Goal: Task Accomplishment & Management: Use online tool/utility

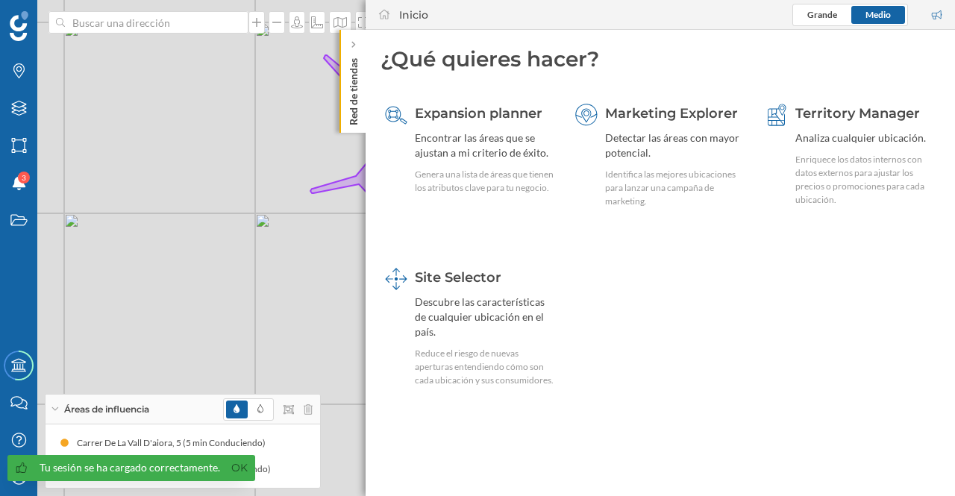
click at [353, 46] on icon at bounding box center [353, 45] width 4 height 7
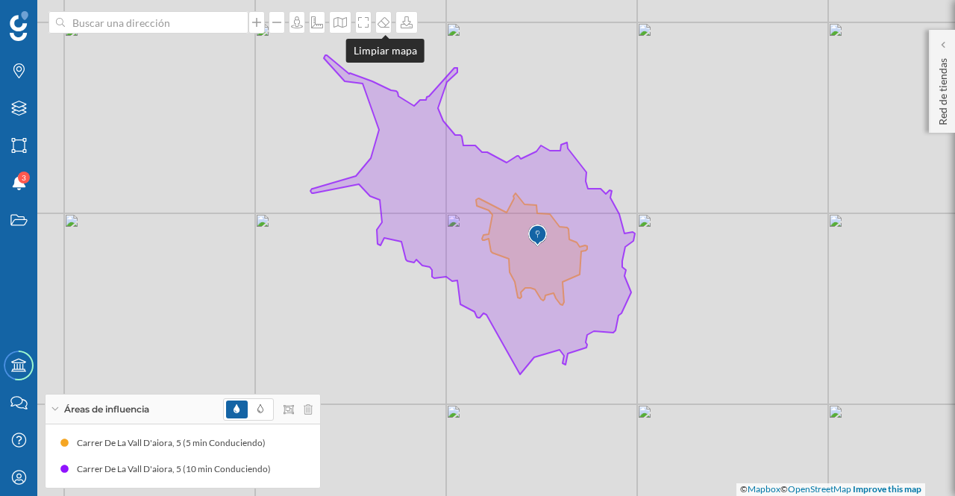
click at [385, 25] on icon at bounding box center [383, 22] width 15 height 12
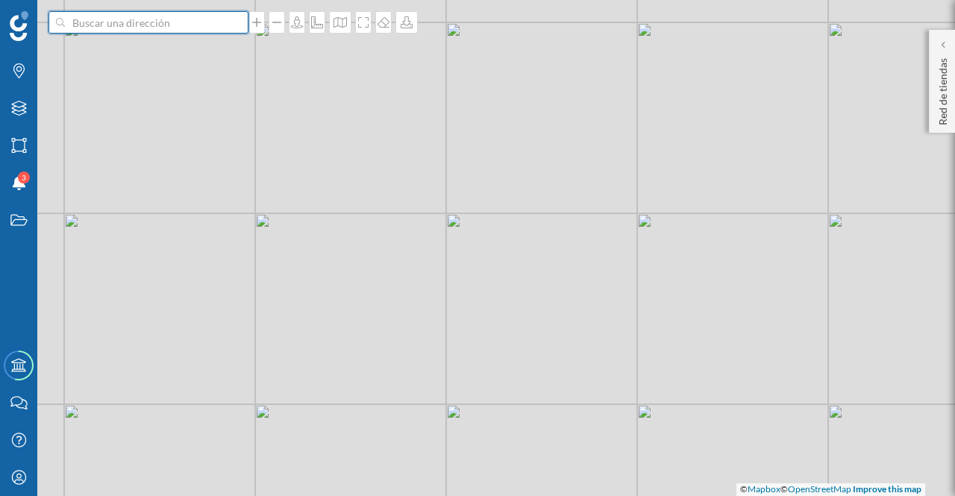
click at [201, 26] on input at bounding box center [148, 22] width 167 height 22
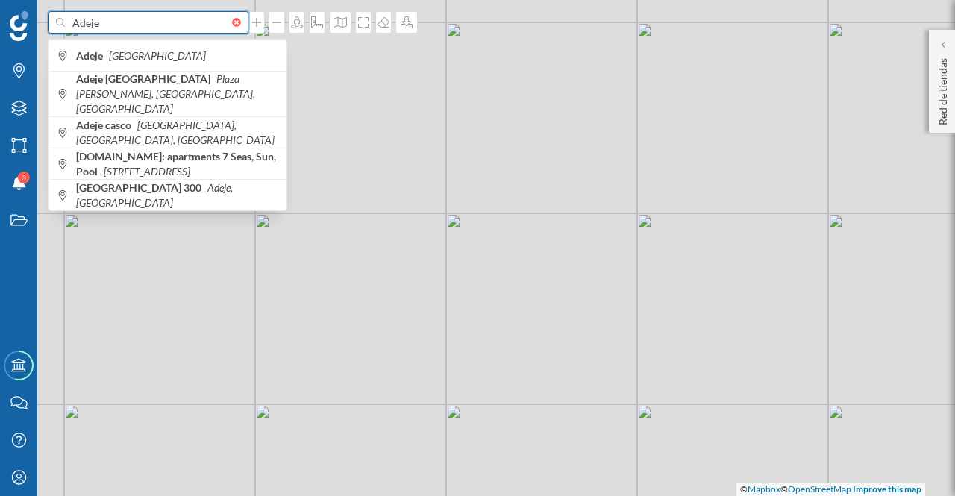
type input "Adeje"
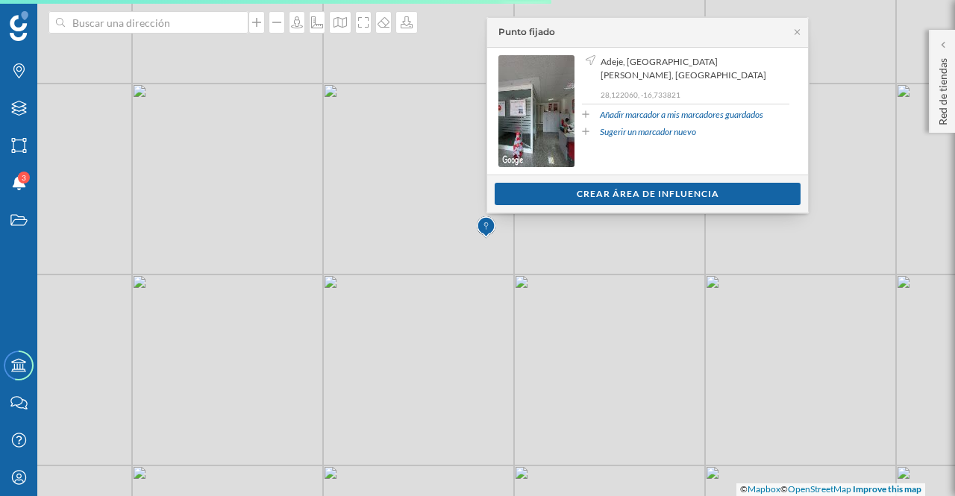
click at [798, 31] on icon at bounding box center [797, 32] width 11 height 9
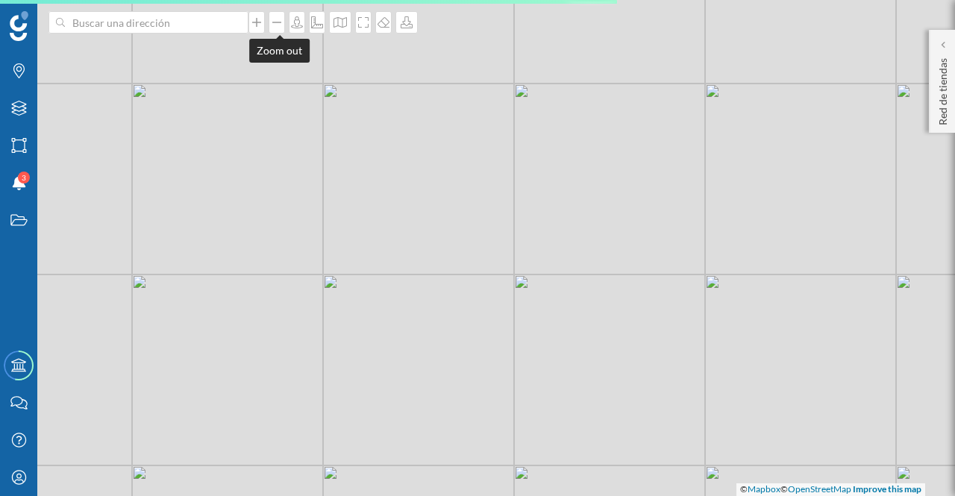
click at [278, 22] on icon at bounding box center [276, 22] width 9 height 1
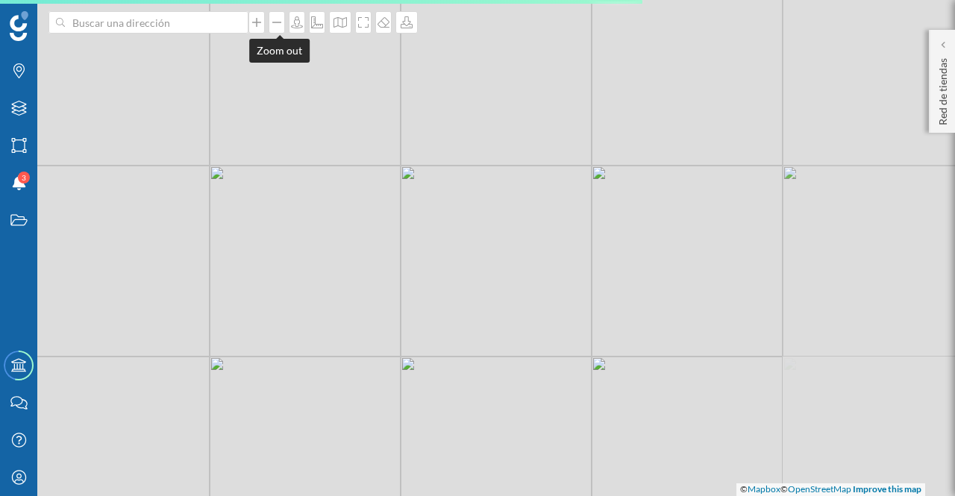
click at [278, 22] on icon at bounding box center [276, 22] width 9 height 1
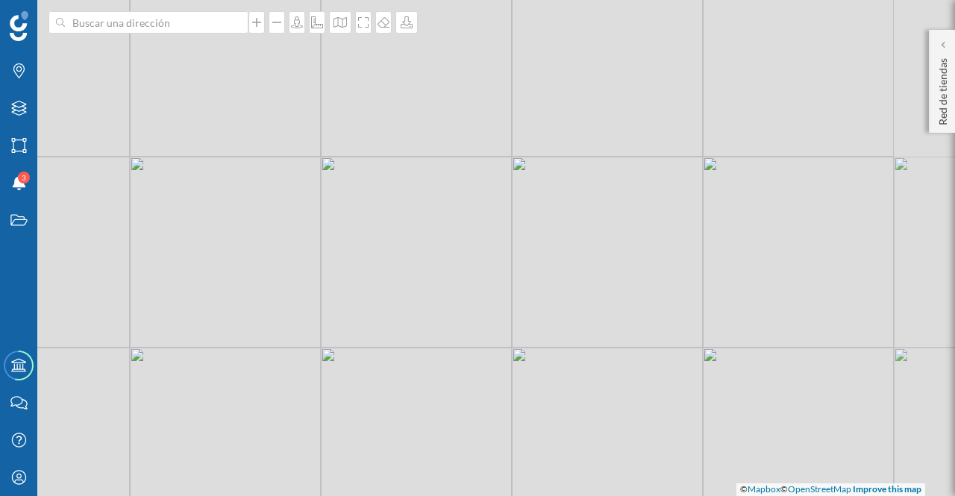
drag, startPoint x: 576, startPoint y: 257, endPoint x: 460, endPoint y: 302, distance: 125.0
click at [460, 302] on div "© Mapbox © OpenStreetMap Improve this map" at bounding box center [477, 248] width 955 height 496
click at [261, 27] on icon at bounding box center [256, 22] width 15 height 12
drag, startPoint x: 406, startPoint y: 221, endPoint x: 528, endPoint y: 214, distance: 122.6
click at [528, 214] on div "© Mapbox © OpenStreetMap Improve this map" at bounding box center [477, 248] width 955 height 496
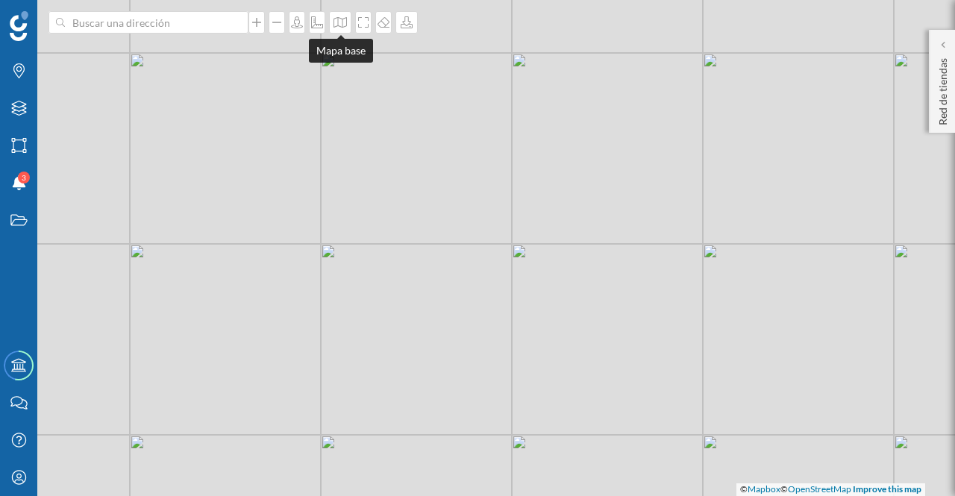
click at [341, 20] on icon at bounding box center [340, 22] width 15 height 12
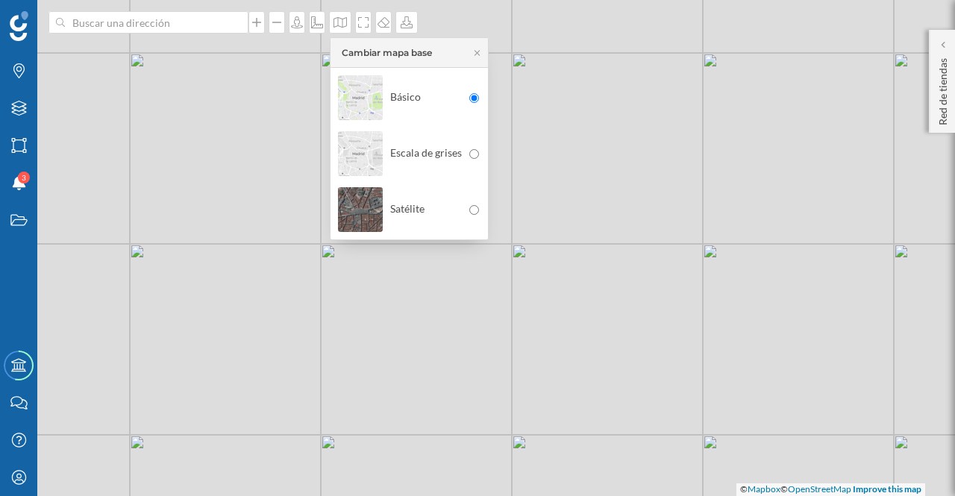
click at [361, 197] on img at bounding box center [360, 210] width 45 height 52
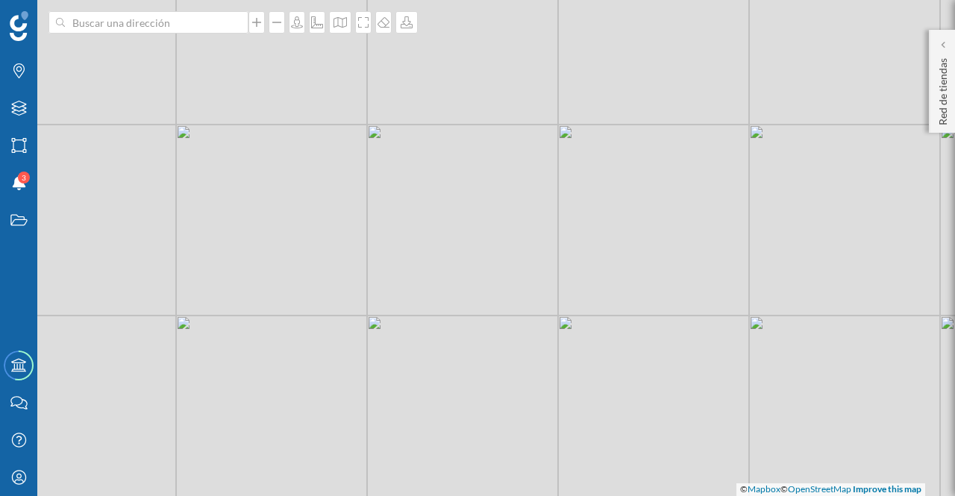
drag, startPoint x: 448, startPoint y: 317, endPoint x: 485, endPoint y: 229, distance: 95.6
click at [485, 229] on div "© Mapbox © OpenStreetMap Improve this map" at bounding box center [477, 248] width 955 height 496
click at [261, 29] on div at bounding box center [257, 22] width 16 height 22
drag, startPoint x: 375, startPoint y: 154, endPoint x: 513, endPoint y: 278, distance: 185.0
click at [513, 278] on div "© Mapbox © OpenStreetMap Improve this map" at bounding box center [477, 248] width 955 height 496
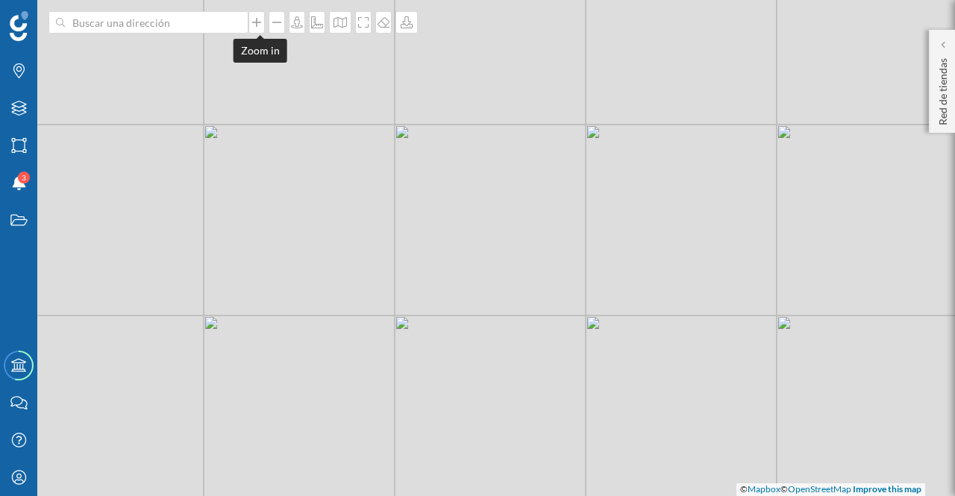
click at [263, 25] on icon at bounding box center [256, 22] width 15 height 12
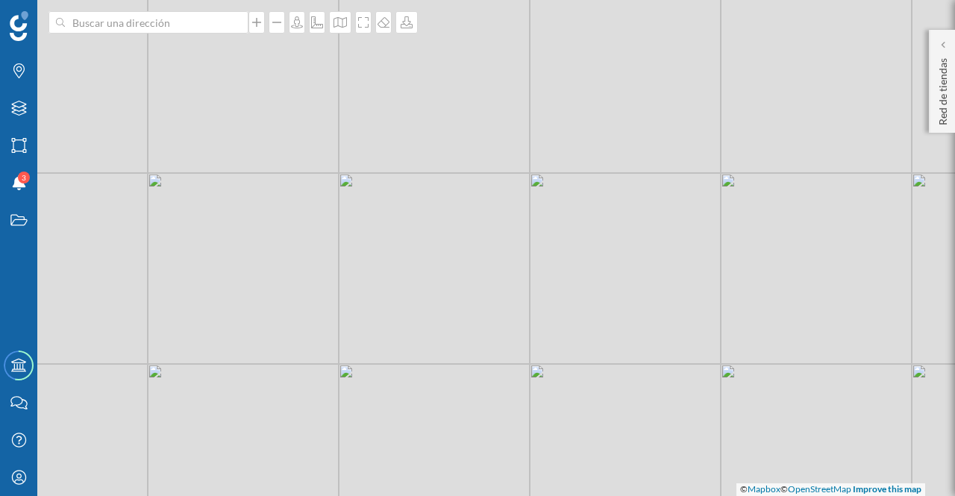
drag, startPoint x: 395, startPoint y: 276, endPoint x: 422, endPoint y: 257, distance: 32.7
click at [422, 257] on div "© Mapbox © OpenStreetMap Improve this map" at bounding box center [477, 248] width 955 height 496
click at [338, 28] on div at bounding box center [340, 22] width 22 height 22
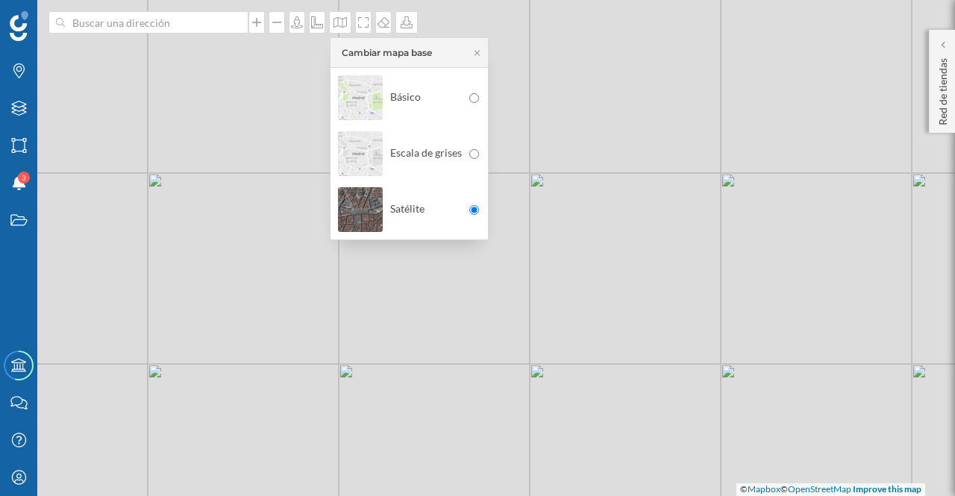
click at [351, 153] on img at bounding box center [360, 154] width 45 height 52
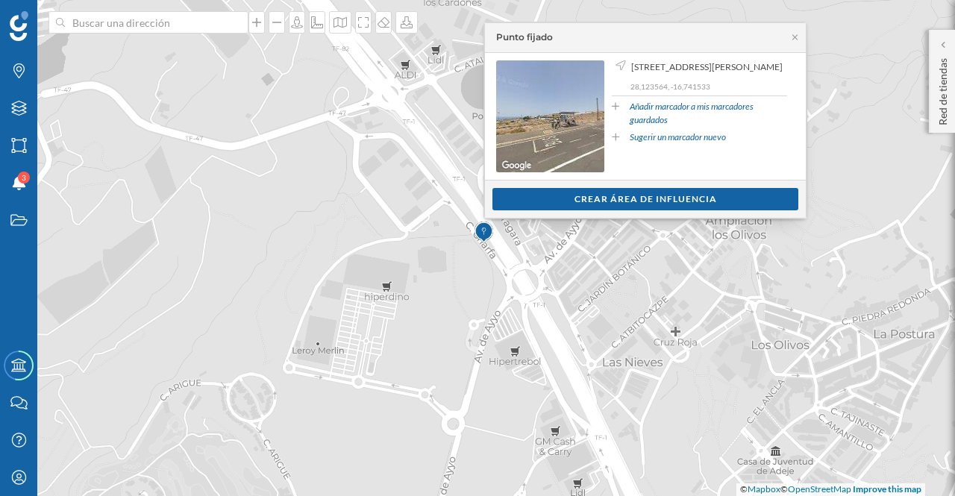
click at [598, 200] on div "Crear área de influencia" at bounding box center [646, 199] width 306 height 22
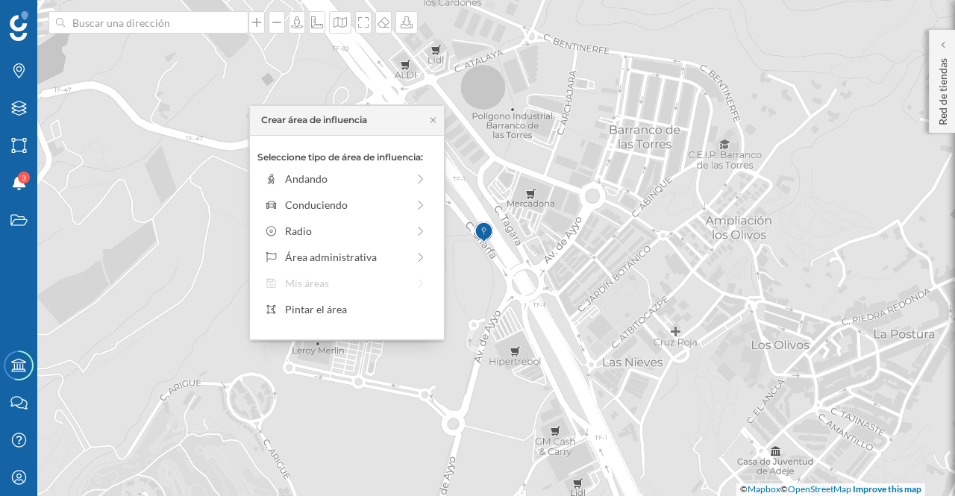
click at [434, 125] on div "Crear área de influencia" at bounding box center [347, 121] width 194 height 30
click at [432, 123] on icon at bounding box center [433, 120] width 11 height 9
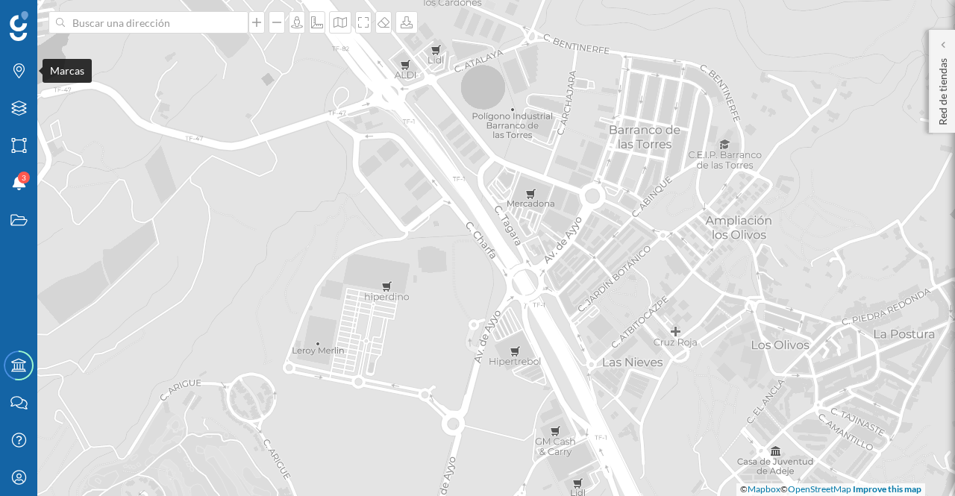
click at [16, 68] on icon at bounding box center [18, 70] width 11 height 15
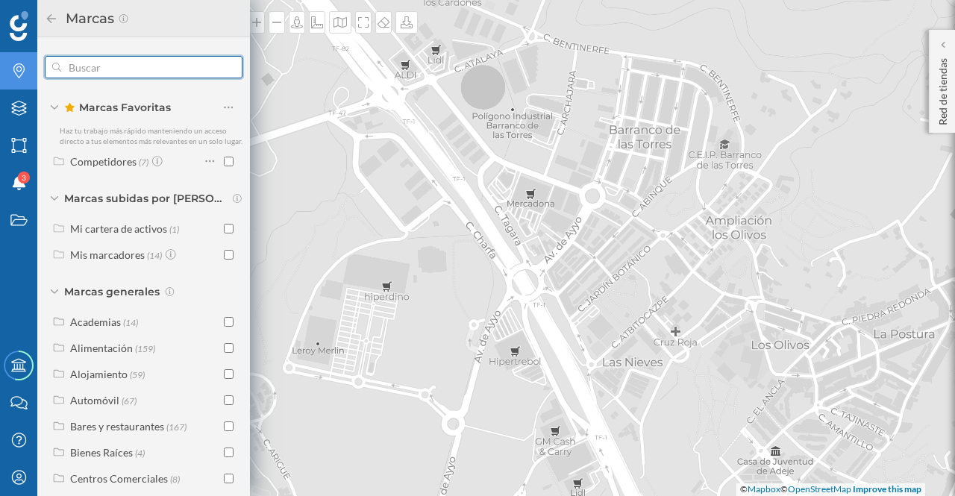
click at [69, 66] on input "text" at bounding box center [143, 67] width 165 height 30
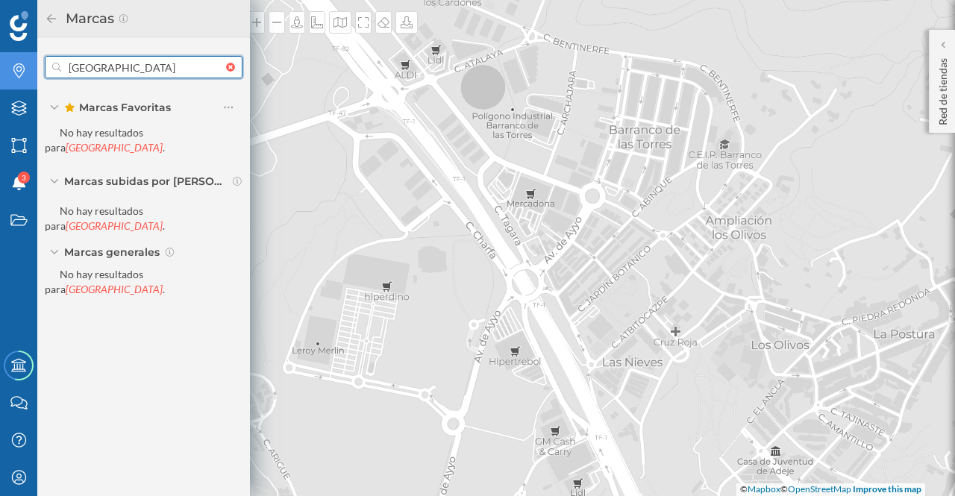
type input "Nuevo Mestalla"
drag, startPoint x: 159, startPoint y: 72, endPoint x: 60, endPoint y: 63, distance: 99.7
click at [60, 63] on div "Nuevo Mestalla" at bounding box center [144, 67] width 198 height 22
click at [227, 66] on div at bounding box center [234, 67] width 16 height 9
click at [226, 66] on input "text" at bounding box center [143, 67] width 165 height 30
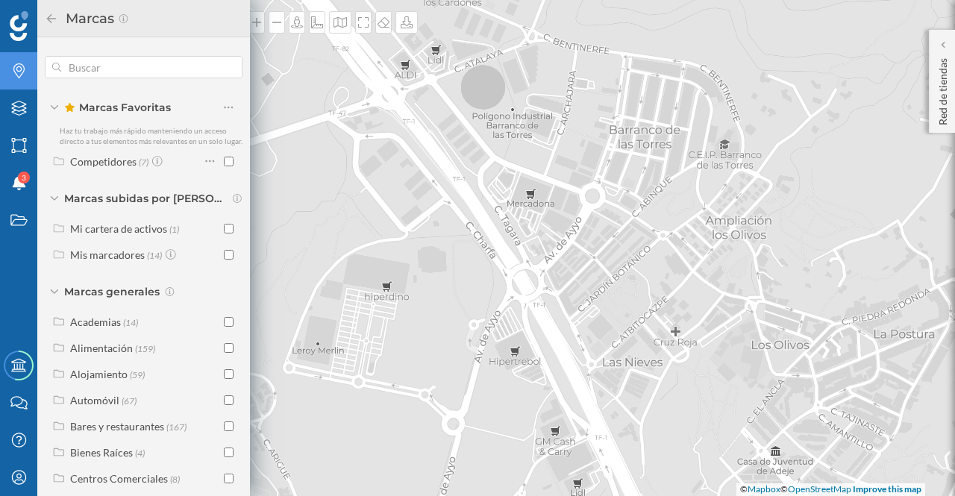
click at [401, 202] on div "© Mapbox © OpenStreetMap Improve this map" at bounding box center [477, 248] width 955 height 496
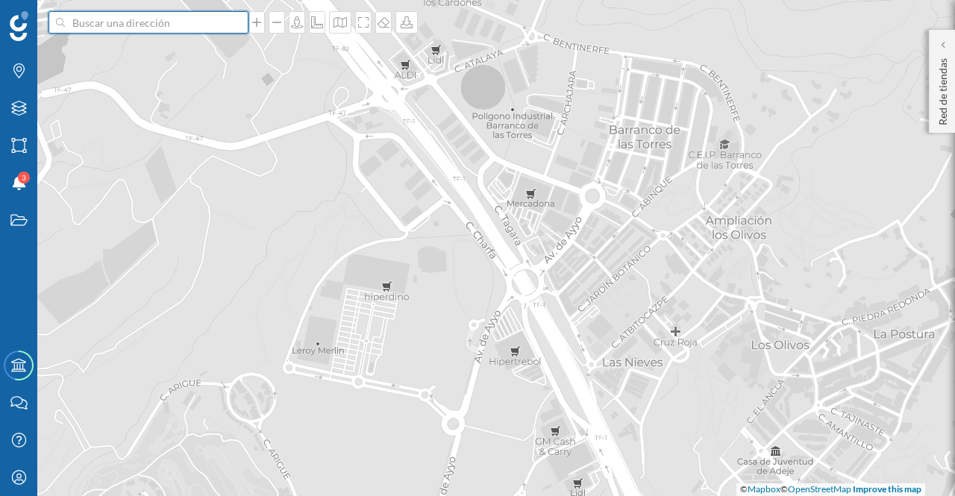
click at [196, 26] on input at bounding box center [148, 22] width 167 height 22
type input "Nuevo Mestalla, valencia"
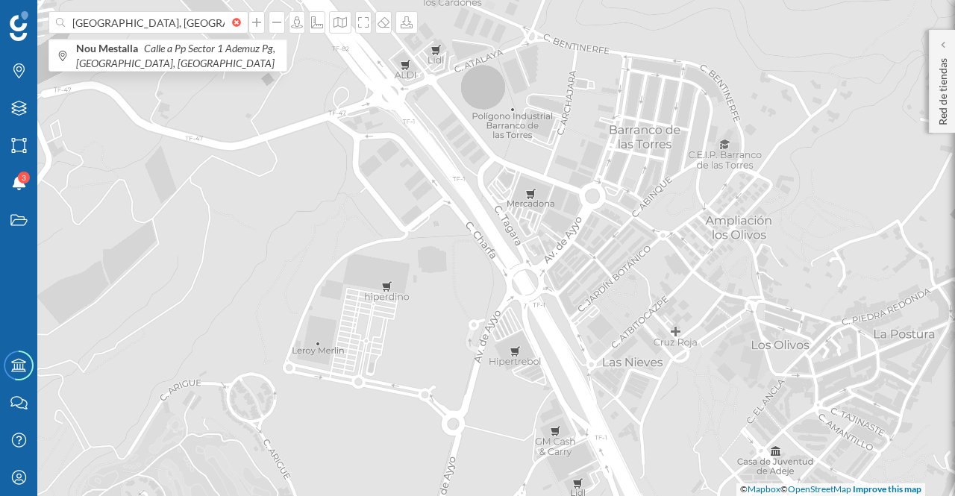
click at [201, 59] on span "Nou Mestalla Calle a Pp Sector 1 Ademuz Pg, Valencia, España" at bounding box center [177, 56] width 203 height 30
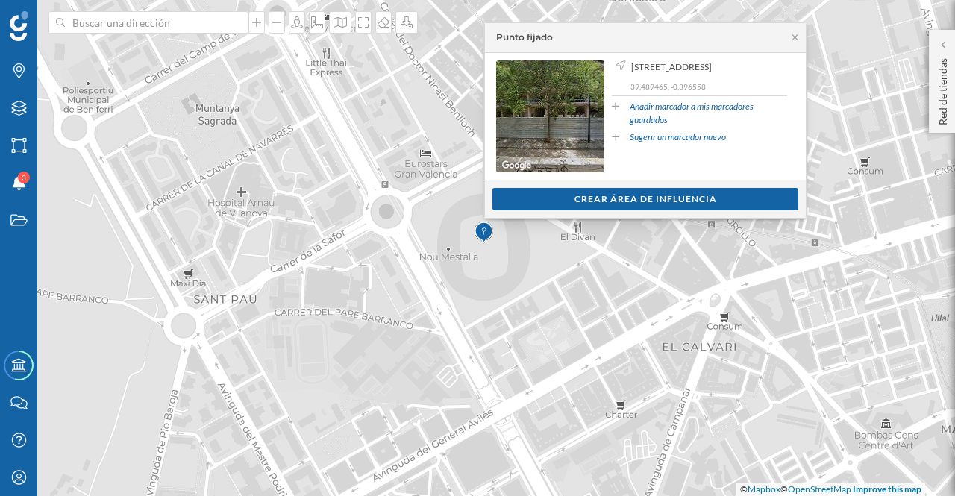
click at [795, 40] on icon at bounding box center [795, 37] width 11 height 9
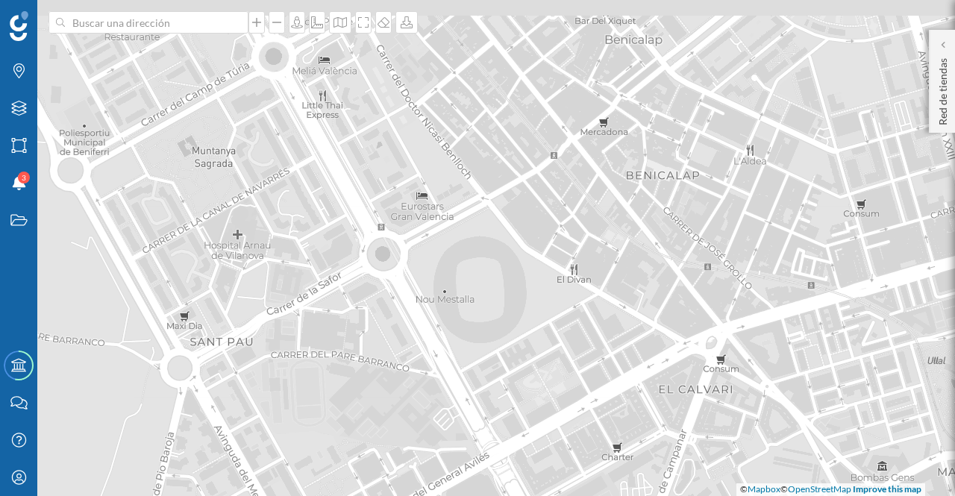
drag, startPoint x: 501, startPoint y: 219, endPoint x: 497, endPoint y: 262, distance: 42.7
click at [497, 262] on div "© Mapbox © OpenStreetMap Improve this map" at bounding box center [477, 248] width 955 height 496
click at [263, 25] on icon at bounding box center [256, 22] width 15 height 12
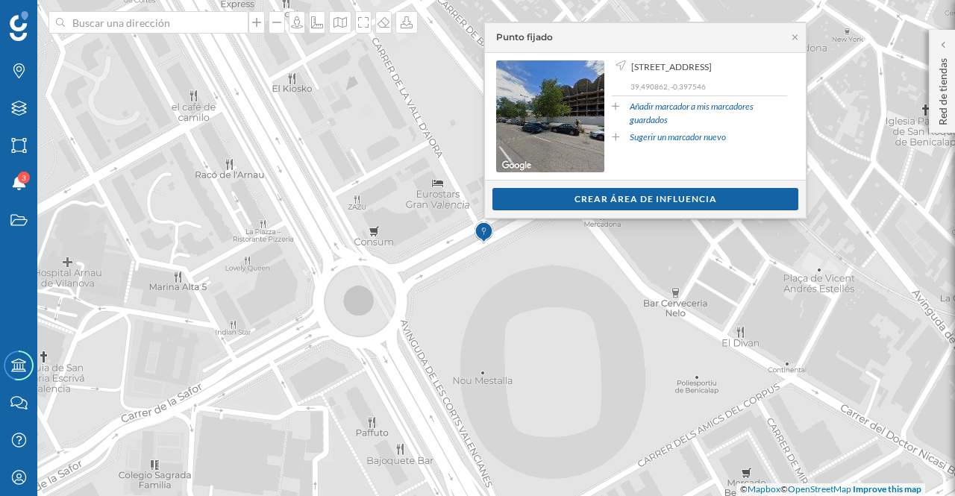
click at [615, 199] on div "Crear área de influencia" at bounding box center [646, 199] width 306 height 22
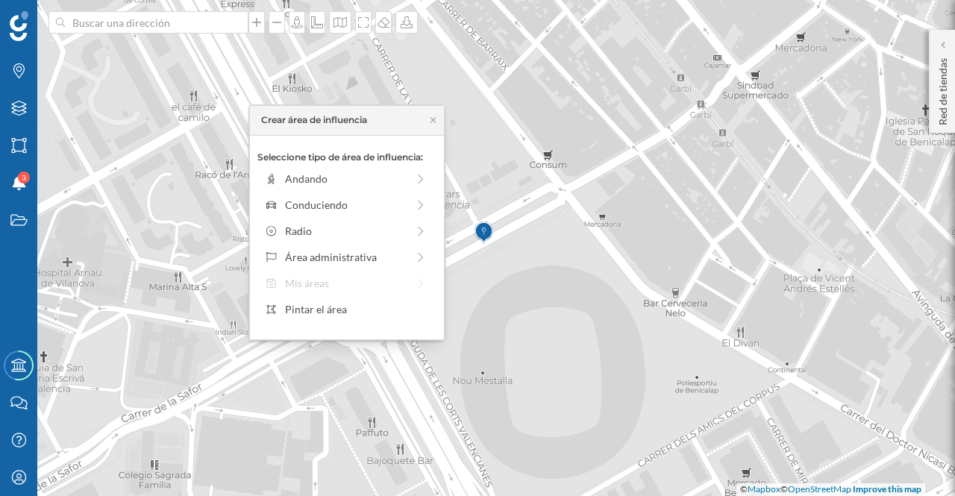
click at [322, 181] on div "Andando" at bounding box center [346, 179] width 122 height 16
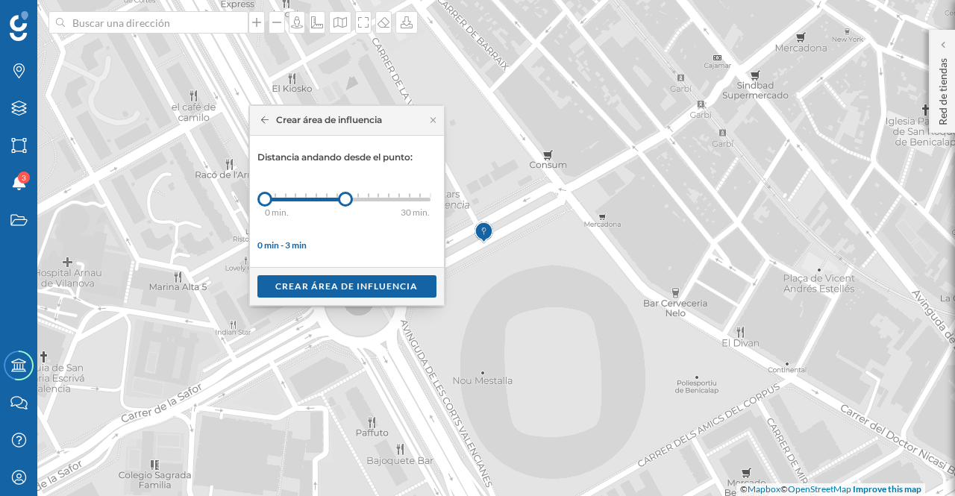
drag, startPoint x: 279, startPoint y: 197, endPoint x: 345, endPoint y: 201, distance: 65.8
click at [345, 201] on div at bounding box center [345, 199] width 15 height 15
click at [375, 280] on div "Crear área de influencia" at bounding box center [346, 286] width 179 height 22
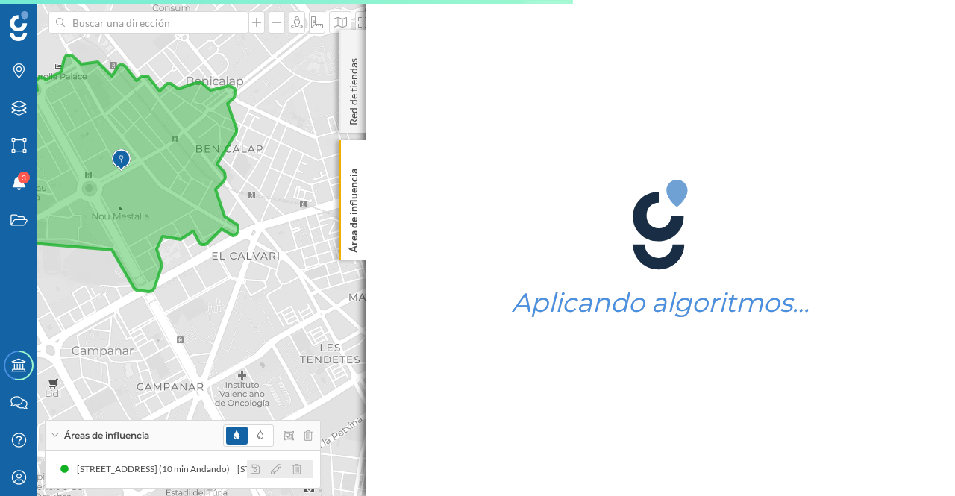
click at [276, 465] on icon at bounding box center [276, 469] width 10 height 10
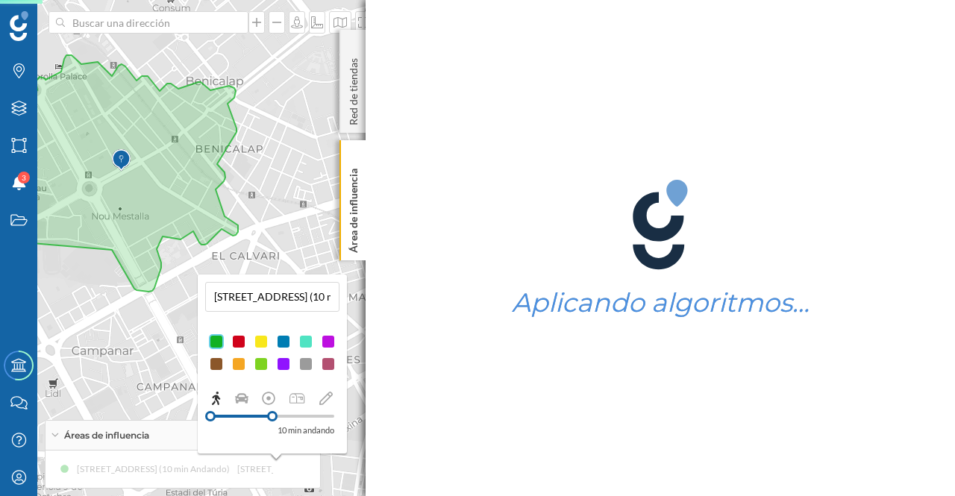
click at [281, 363] on div at bounding box center [283, 364] width 15 height 15
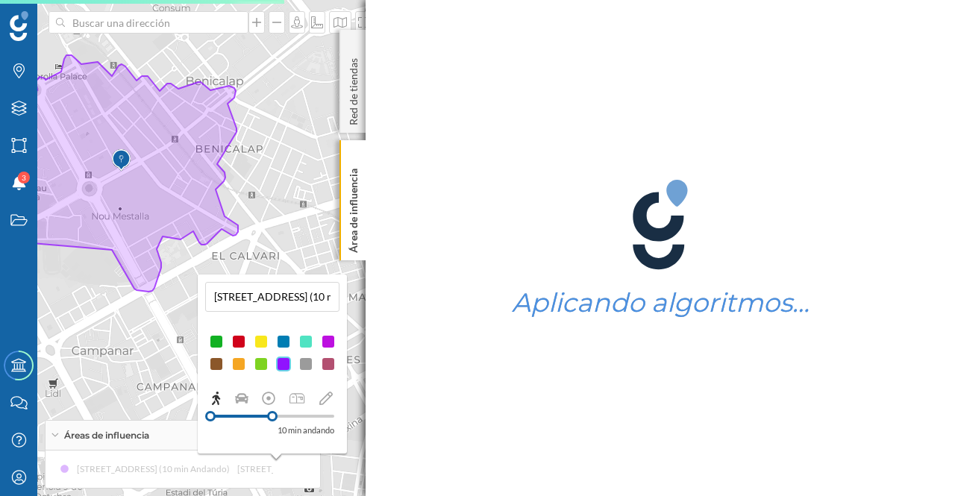
click at [281, 341] on div at bounding box center [283, 341] width 15 height 15
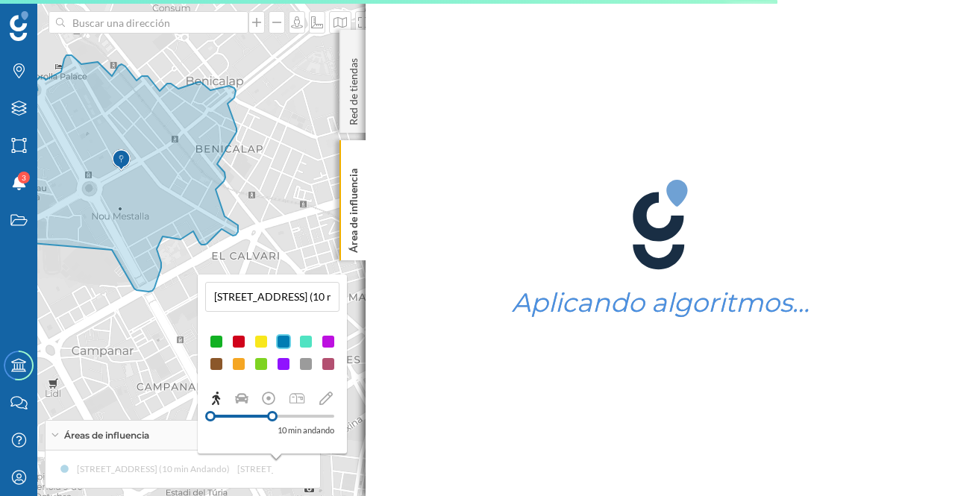
click at [288, 434] on p "10 min andando" at bounding box center [306, 430] width 57 height 15
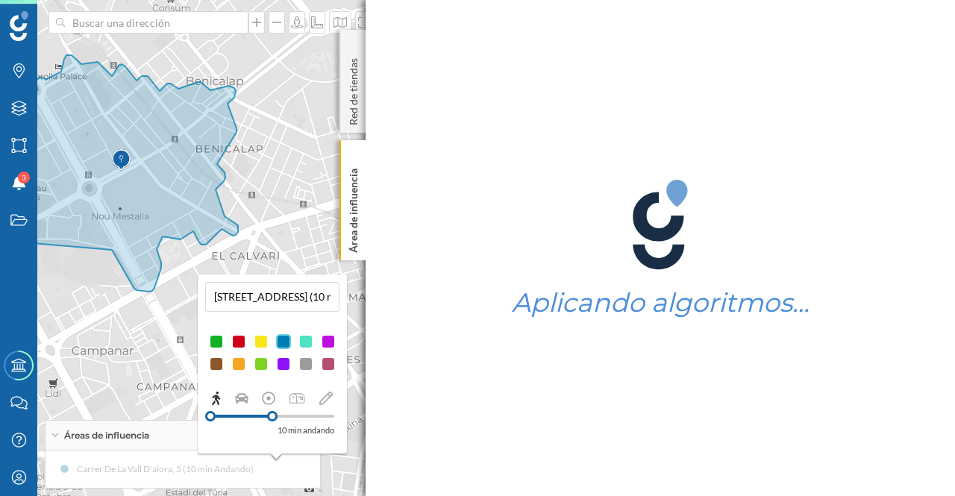
click at [354, 157] on icon at bounding box center [353, 155] width 7 height 7
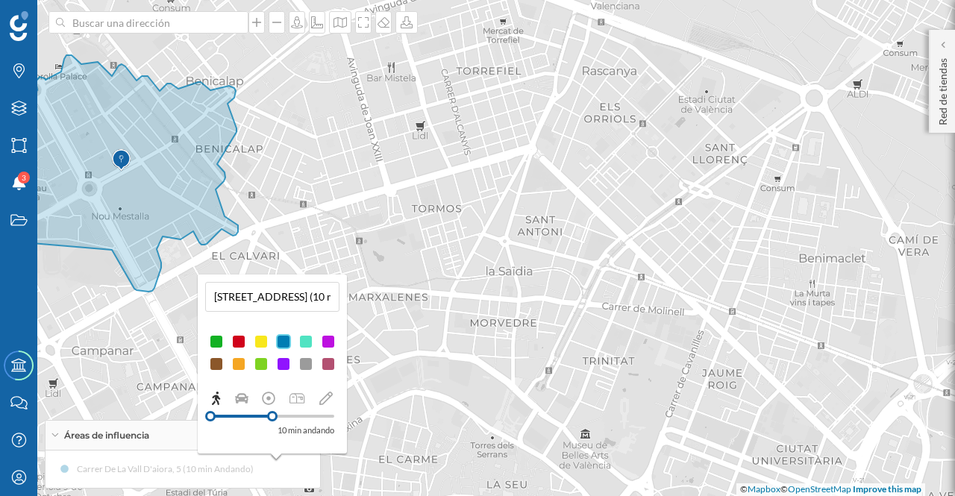
click at [327, 402] on icon at bounding box center [325, 398] width 13 height 13
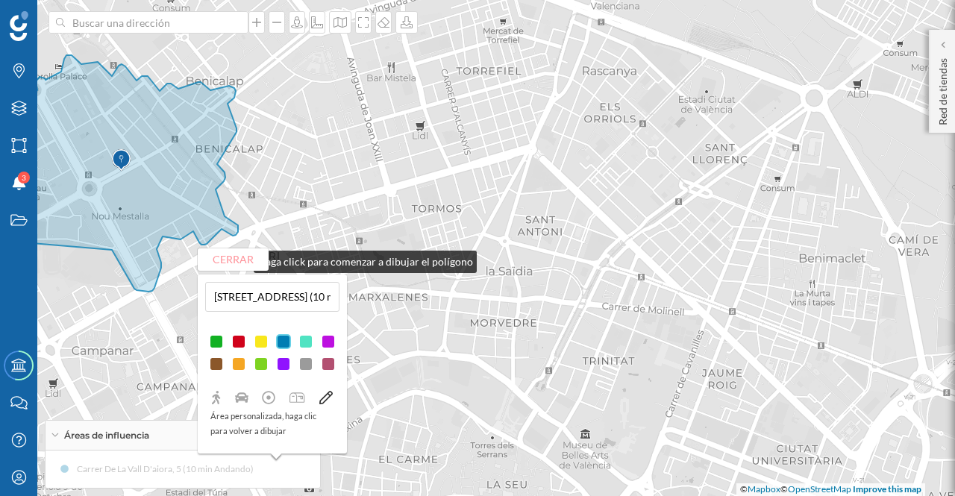
click at [239, 258] on button "Cerrar" at bounding box center [233, 260] width 71 height 22
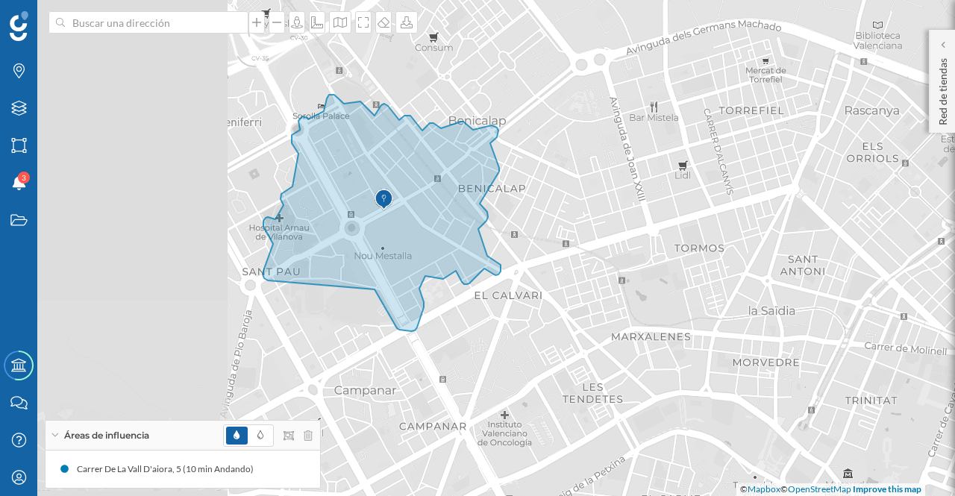
drag, startPoint x: 281, startPoint y: 228, endPoint x: 543, endPoint y: 268, distance: 265.6
click at [543, 268] on div "© Mapbox © OpenStreetMap Improve this map" at bounding box center [477, 248] width 955 height 496
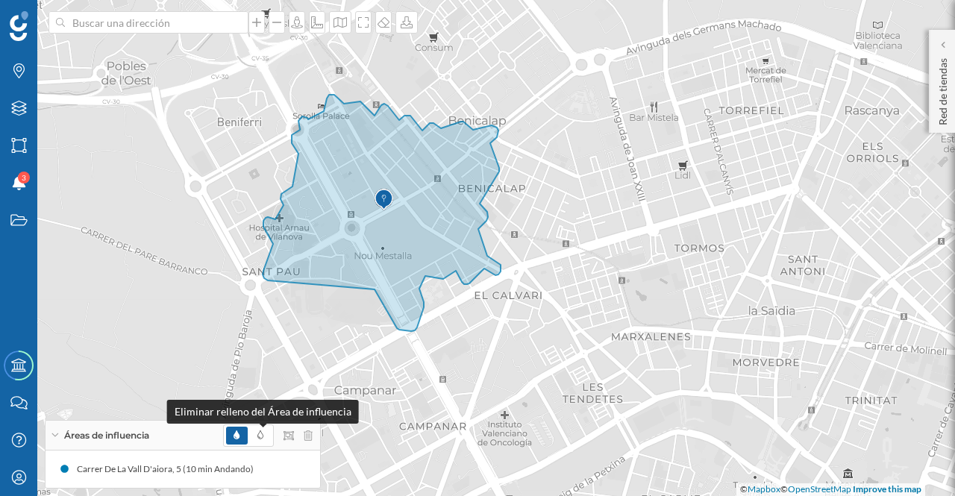
click at [261, 434] on icon at bounding box center [260, 435] width 6 height 9
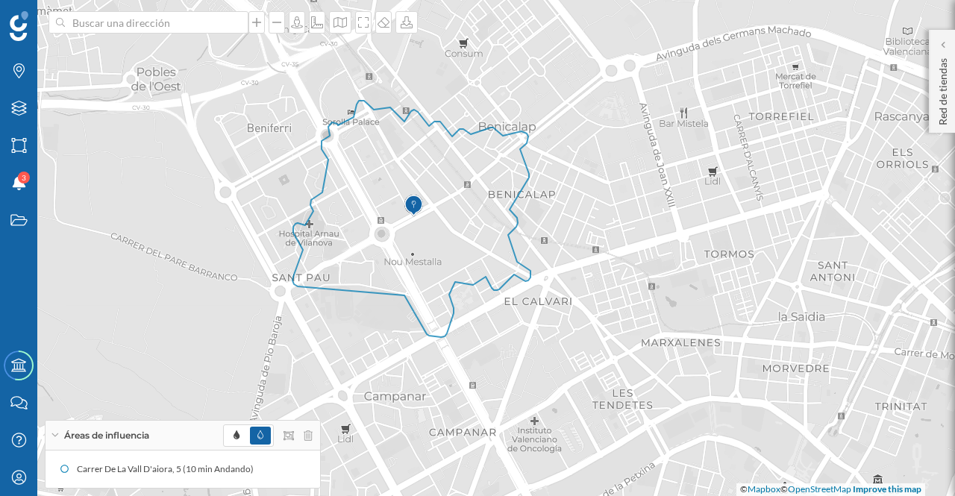
drag, startPoint x: 554, startPoint y: 259, endPoint x: 584, endPoint y: 265, distance: 30.4
click at [584, 265] on div "© Mapbox © OpenStreetMap Improve this map" at bounding box center [477, 248] width 955 height 496
click at [21, 104] on icon "Capas" at bounding box center [19, 108] width 19 height 15
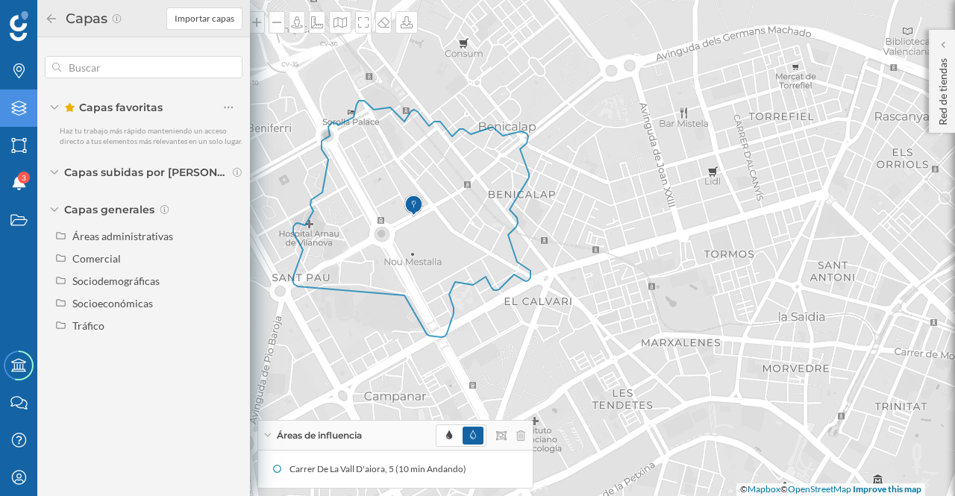
click at [103, 328] on div "Tráfico" at bounding box center [88, 325] width 32 height 13
click at [160, 377] on div "Peatonal" at bounding box center [130, 371] width 104 height 16
click at [228, 375] on input "Peatonal" at bounding box center [233, 371] width 10 height 10
radio input "true"
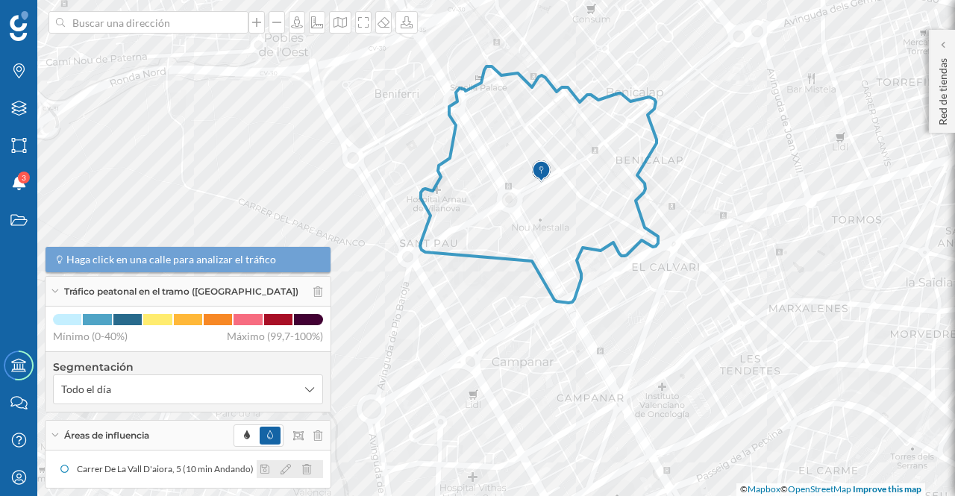
click at [281, 472] on icon at bounding box center [286, 469] width 10 height 10
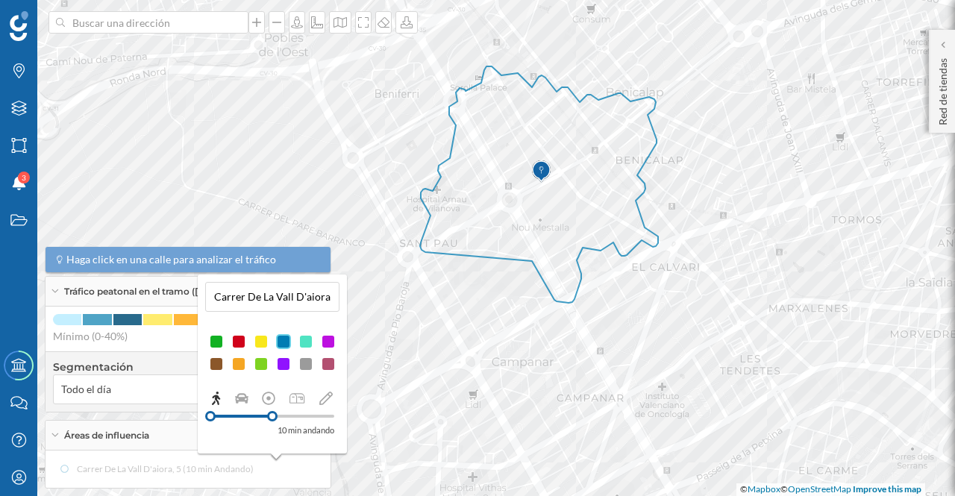
click at [284, 363] on div at bounding box center [283, 364] width 15 height 15
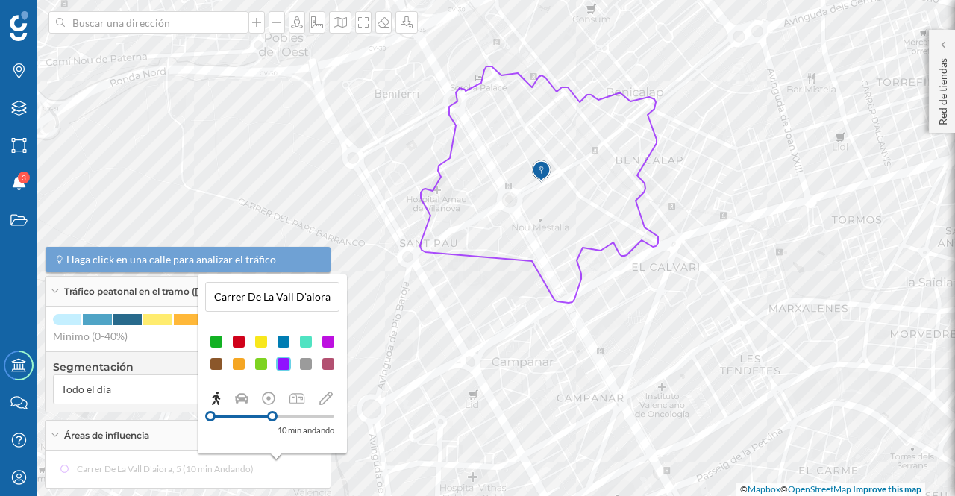
click at [327, 399] on icon at bounding box center [325, 398] width 13 height 13
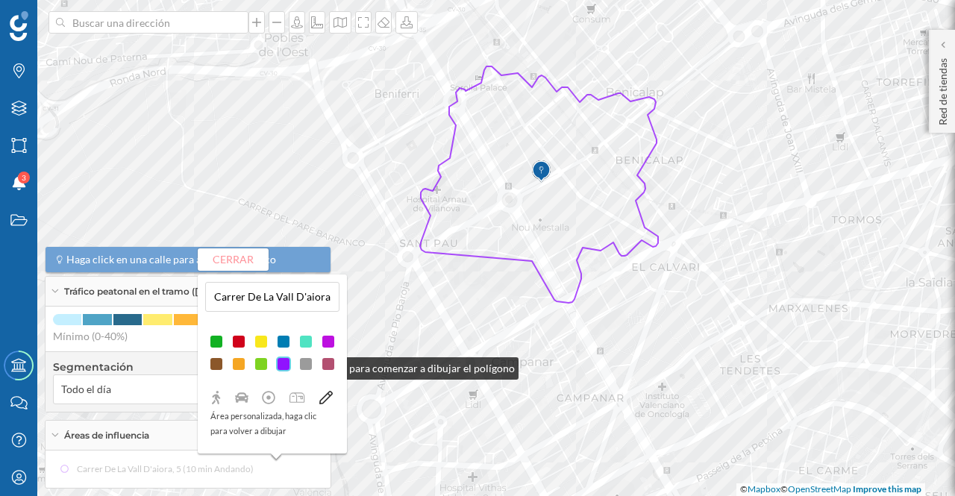
click at [281, 365] on div at bounding box center [283, 364] width 15 height 15
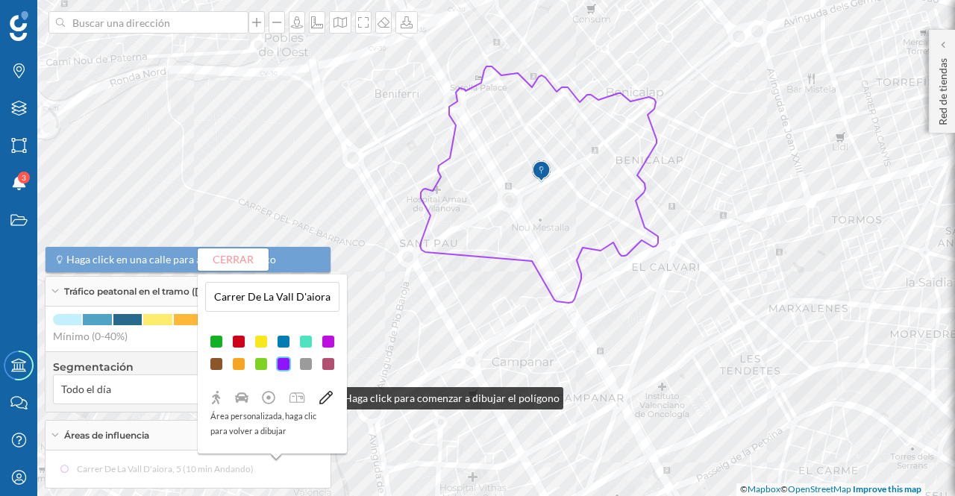
click at [325, 395] on icon at bounding box center [325, 397] width 13 height 13
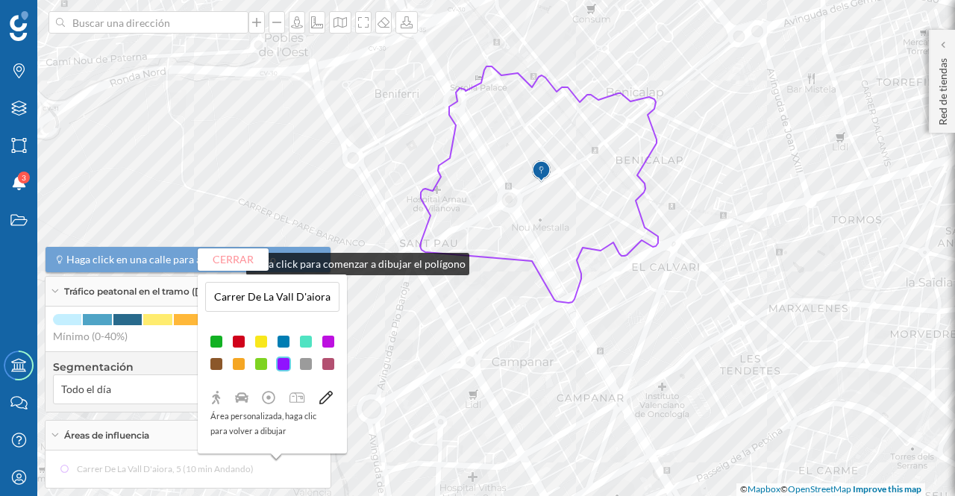
click at [231, 260] on button "Cerrar" at bounding box center [233, 260] width 71 height 22
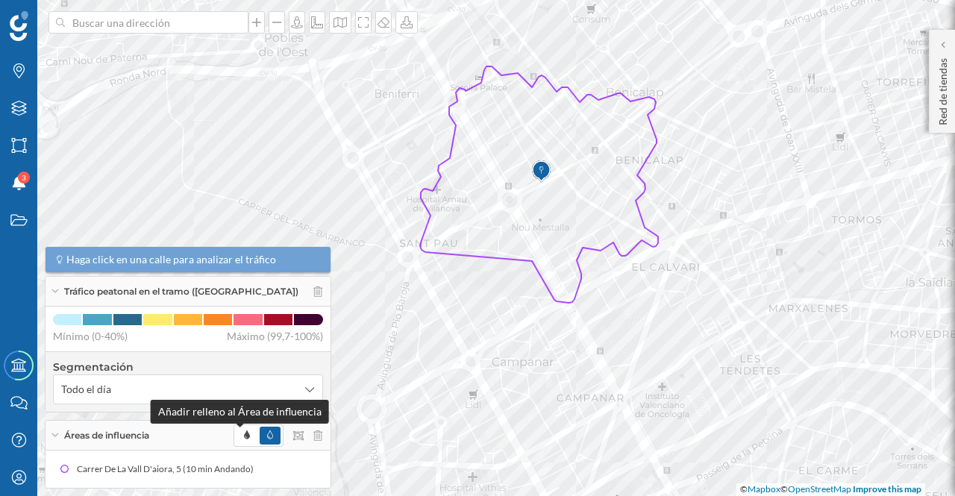
click at [244, 435] on icon at bounding box center [247, 435] width 6 height 9
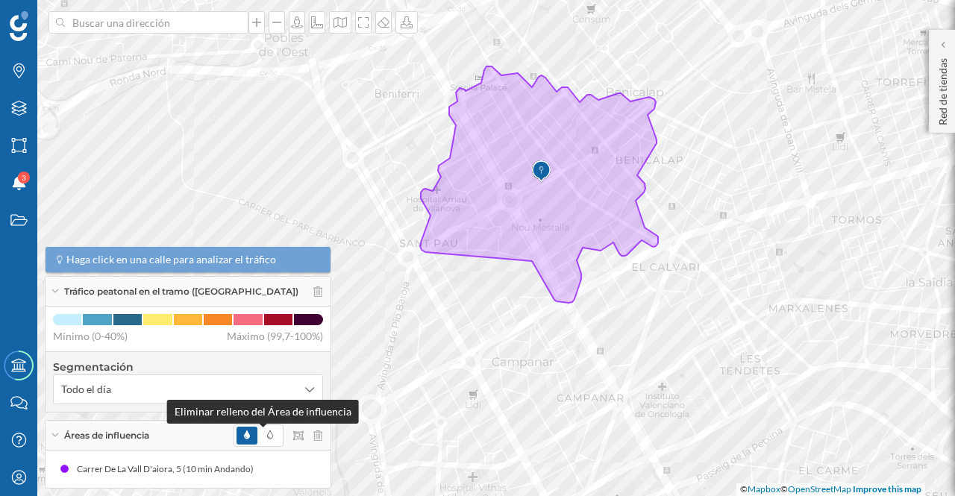
click at [267, 432] on icon at bounding box center [270, 435] width 6 height 9
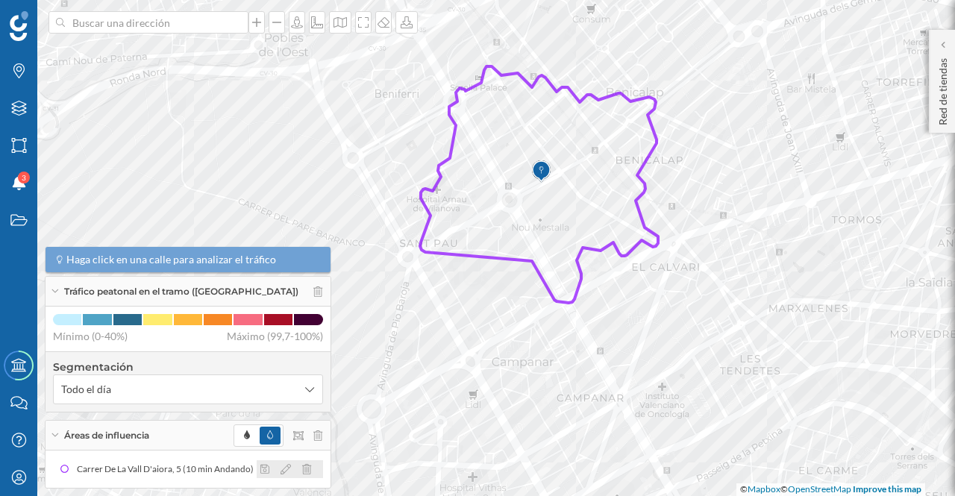
click at [281, 469] on icon at bounding box center [286, 469] width 10 height 10
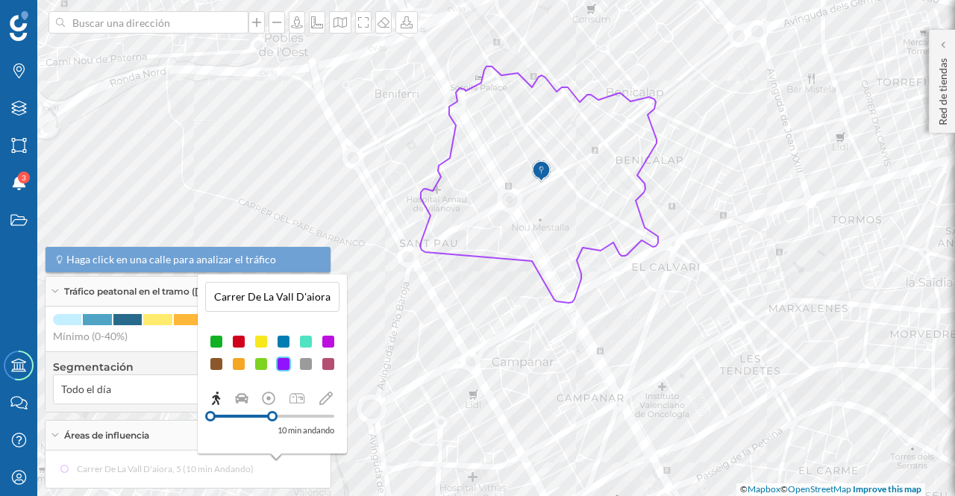
click at [328, 401] on icon at bounding box center [325, 398] width 13 height 13
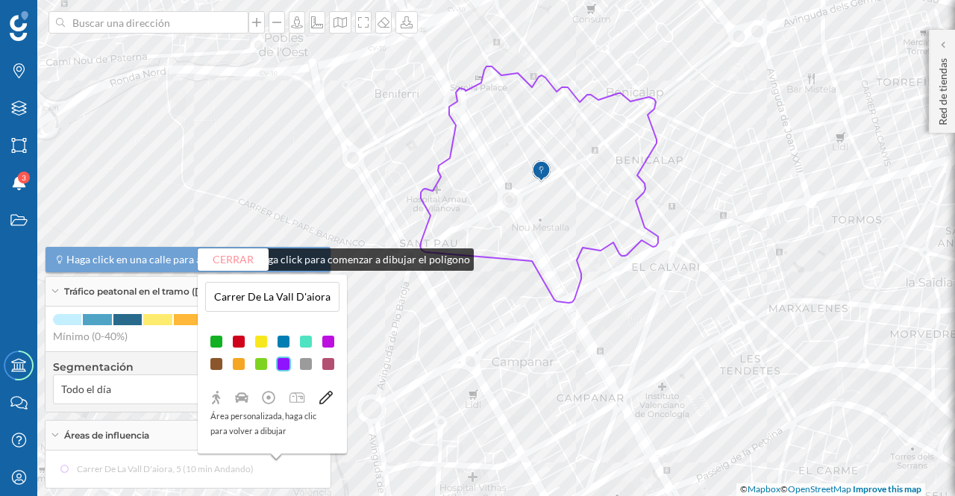
click at [236, 256] on button "Cerrar" at bounding box center [233, 260] width 71 height 22
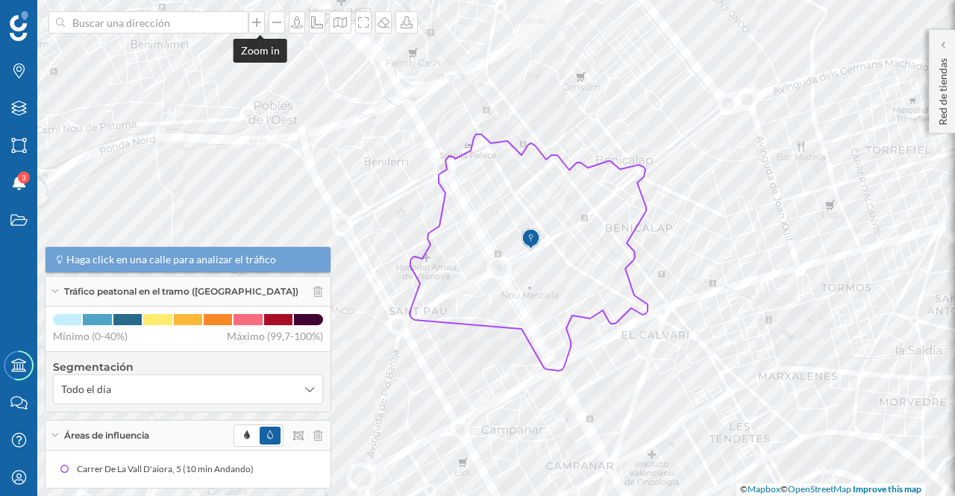
click at [257, 20] on icon at bounding box center [256, 22] width 15 height 12
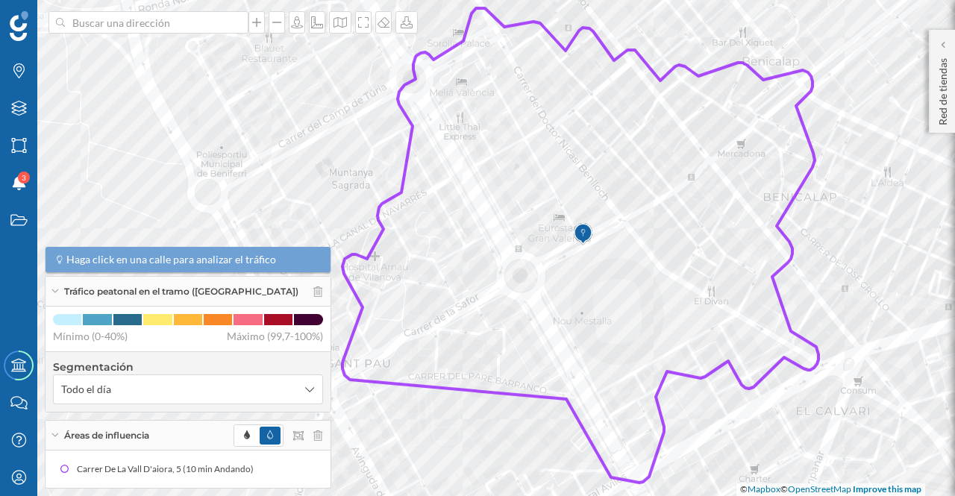
drag, startPoint x: 609, startPoint y: 287, endPoint x: 607, endPoint y: 267, distance: 20.2
click at [607, 267] on icon at bounding box center [581, 245] width 476 height 475
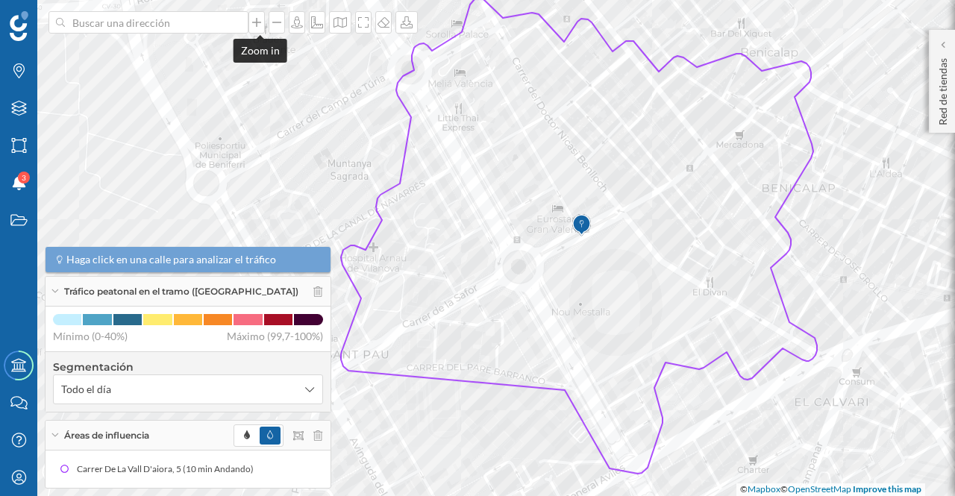
click at [258, 26] on icon at bounding box center [256, 22] width 15 height 12
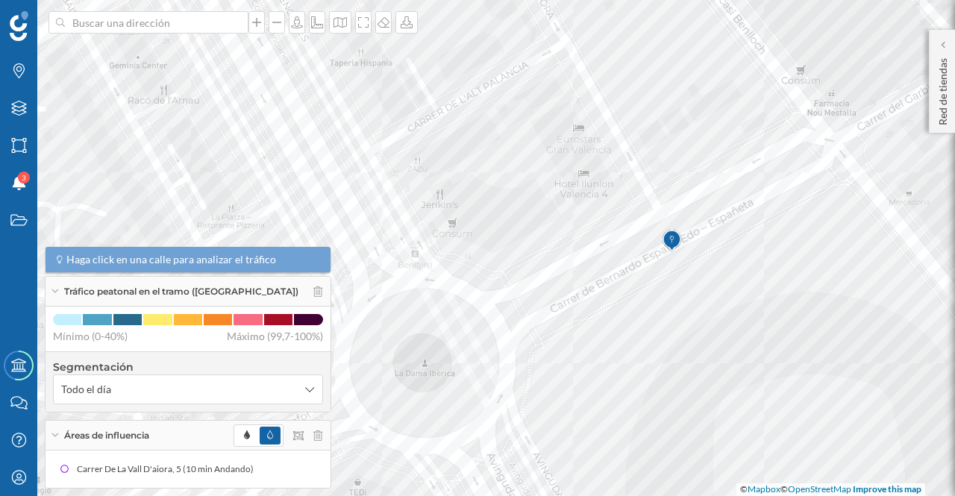
drag, startPoint x: 774, startPoint y: 293, endPoint x: 745, endPoint y: 302, distance: 30.7
click at [745, 302] on icon at bounding box center [436, 262] width 1152 height 601
click at [255, 22] on icon at bounding box center [256, 22] width 9 height 9
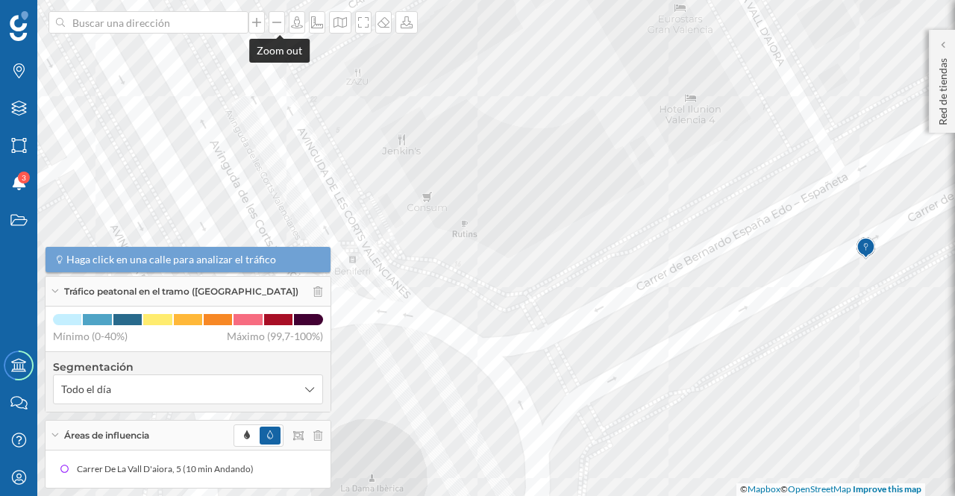
click at [281, 22] on icon at bounding box center [276, 22] width 9 height 1
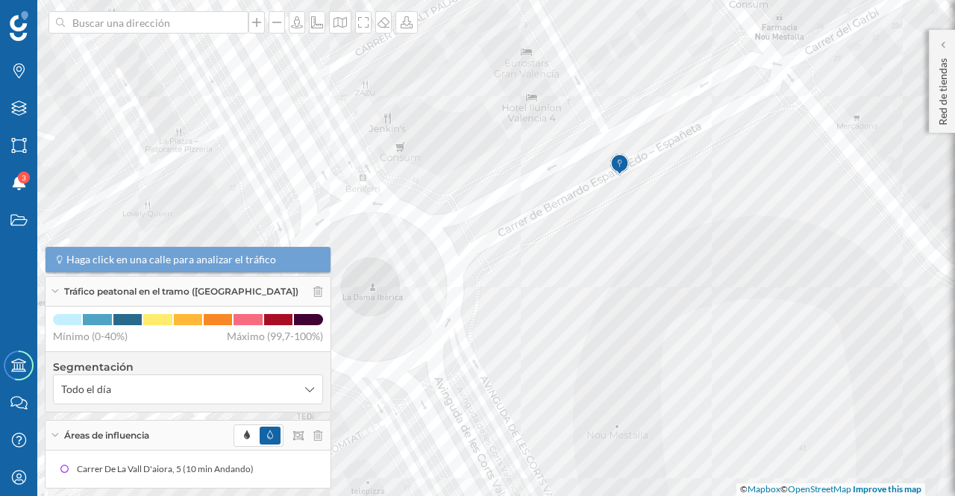
drag, startPoint x: 664, startPoint y: 317, endPoint x: 612, endPoint y: 241, distance: 92.3
click at [612, 241] on icon at bounding box center [425, 172] width 1149 height 598
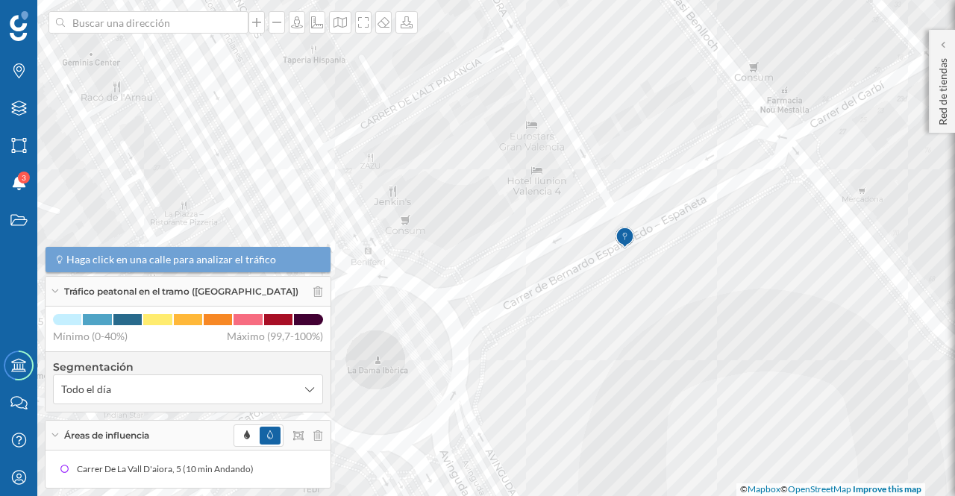
drag, startPoint x: 587, startPoint y: 312, endPoint x: 574, endPoint y: 341, distance: 31.7
click at [572, 349] on icon at bounding box center [483, 320] width 1152 height 601
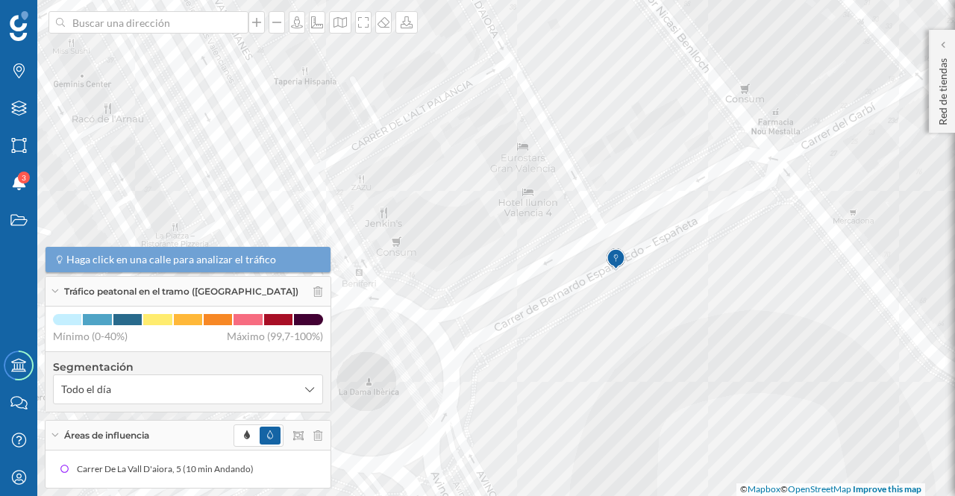
drag, startPoint x: 653, startPoint y: 252, endPoint x: 647, endPoint y: 275, distance: 23.9
click at [647, 275] on icon at bounding box center [472, 271] width 1152 height 601
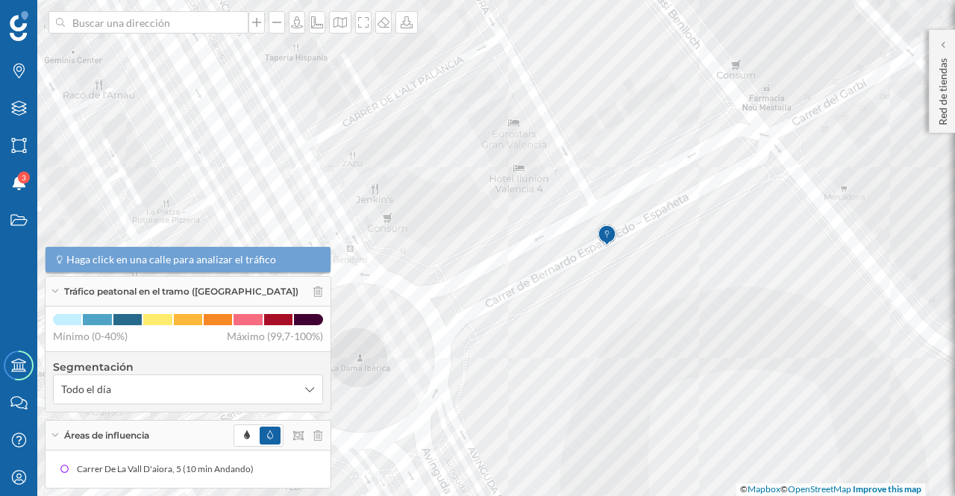
drag, startPoint x: 789, startPoint y: 197, endPoint x: 797, endPoint y: 157, distance: 40.4
click at [797, 157] on icon at bounding box center [469, 224] width 1152 height 601
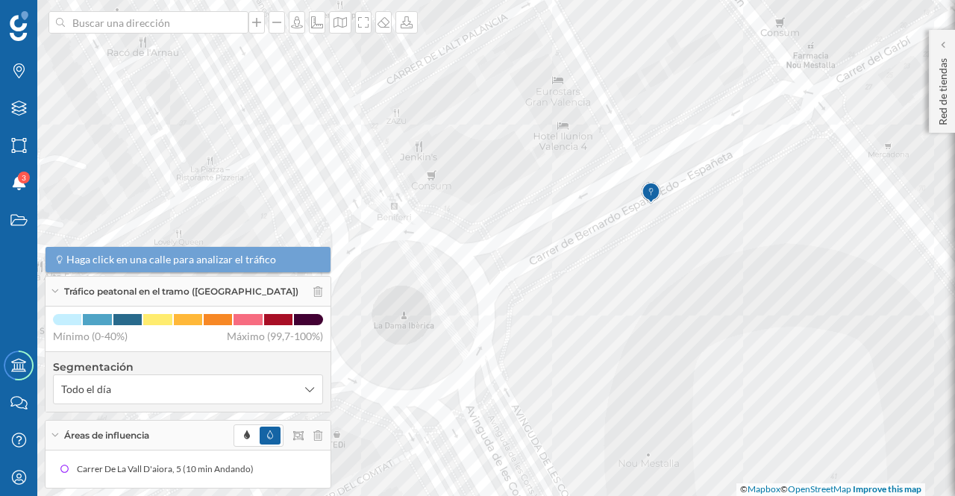
drag, startPoint x: 657, startPoint y: 308, endPoint x: 688, endPoint y: 277, distance: 43.8
click at [688, 277] on icon at bounding box center [508, 217] width 1152 height 601
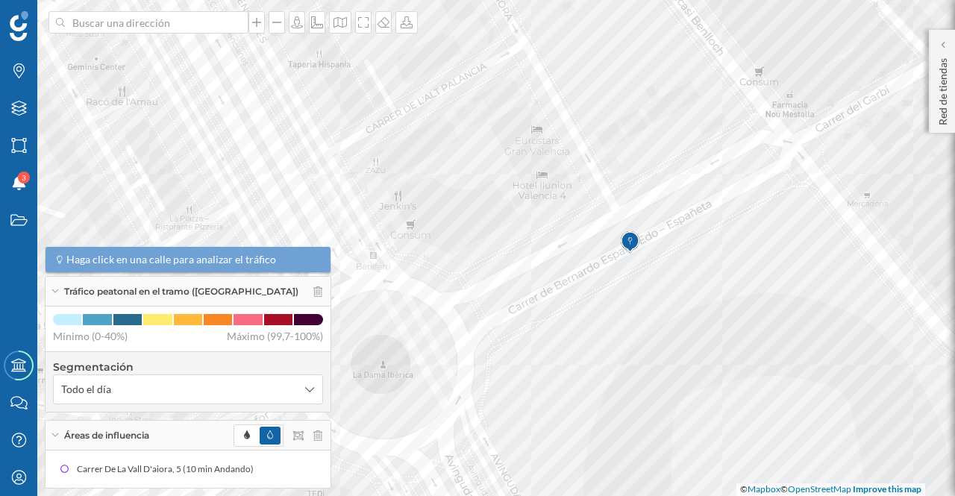
drag, startPoint x: 750, startPoint y: 237, endPoint x: 731, endPoint y: 284, distance: 50.6
click at [731, 284] on icon at bounding box center [457, 298] width 1152 height 601
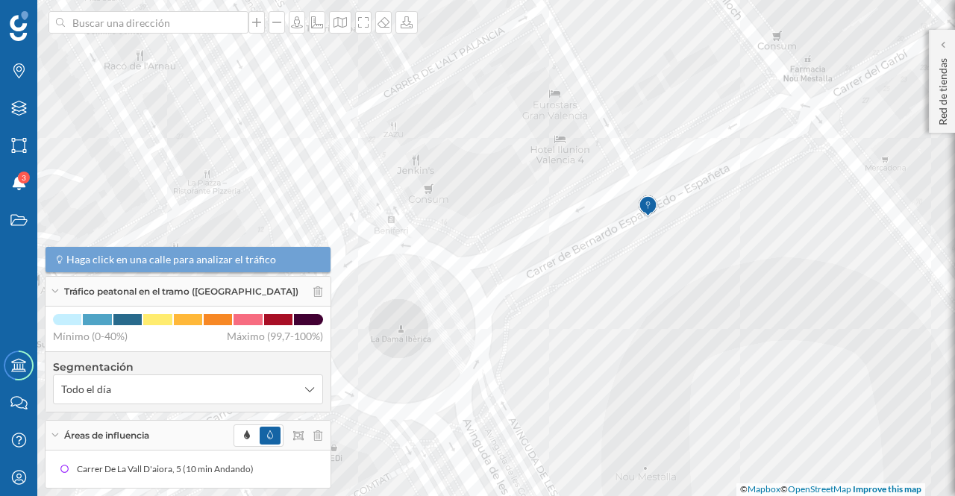
drag, startPoint x: 730, startPoint y: 317, endPoint x: 766, endPoint y: 232, distance: 92.3
click at [766, 232] on icon at bounding box center [495, 212] width 1152 height 601
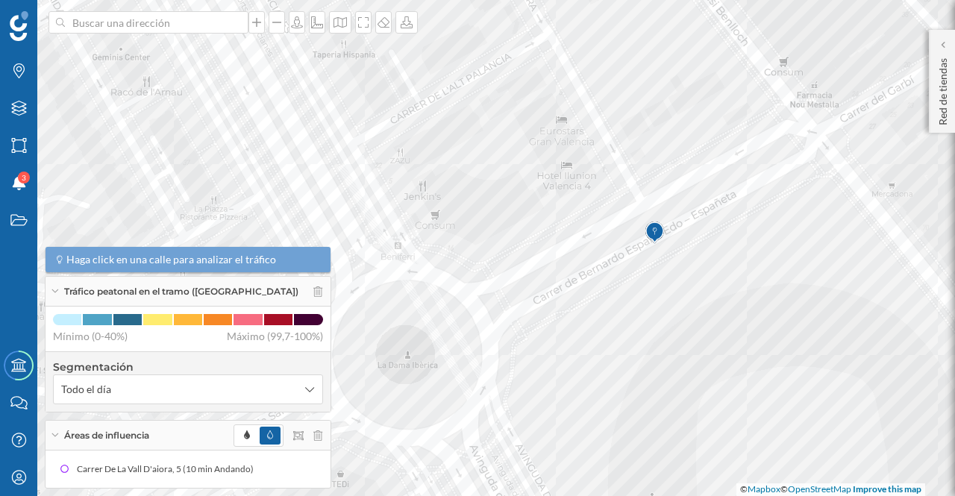
drag, startPoint x: 690, startPoint y: 254, endPoint x: 704, endPoint y: 280, distance: 29.1
click at [704, 280] on icon at bounding box center [492, 272] width 1152 height 601
